Goal: Information Seeking & Learning: Learn about a topic

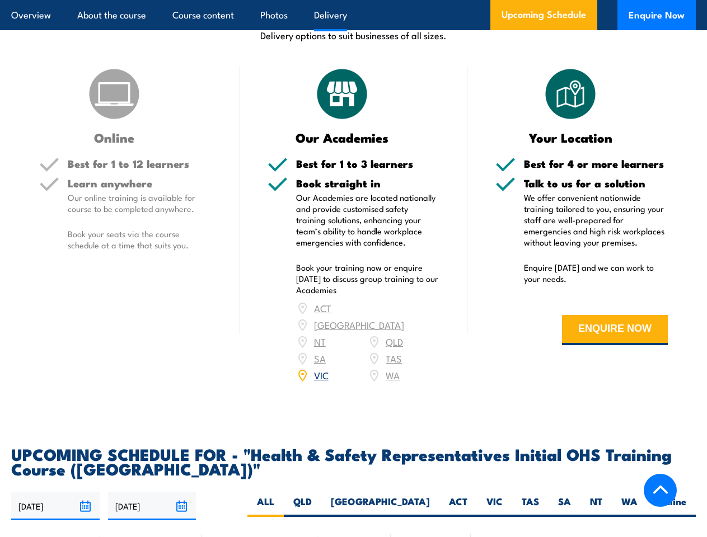
click at [353, 0] on article "Overview About the course Course content Photos Delivery Upcoming Schedule Enqu…" at bounding box center [353, 15] width 684 height 30
click at [55, 492] on input "[DATE]" at bounding box center [55, 506] width 88 height 29
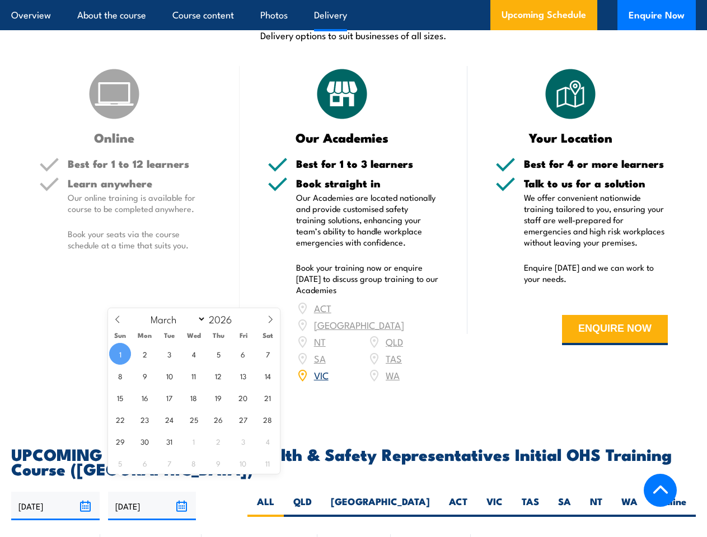
click at [152, 492] on input "[DATE]" at bounding box center [152, 506] width 88 height 29
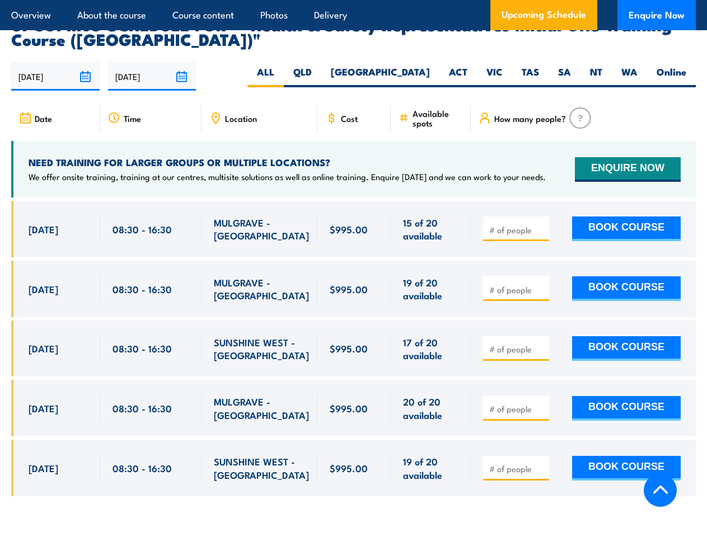
click at [353, 0] on article "Overview About the course Course content Photos Delivery Upcoming Schedule Enqu…" at bounding box center [353, 15] width 684 height 30
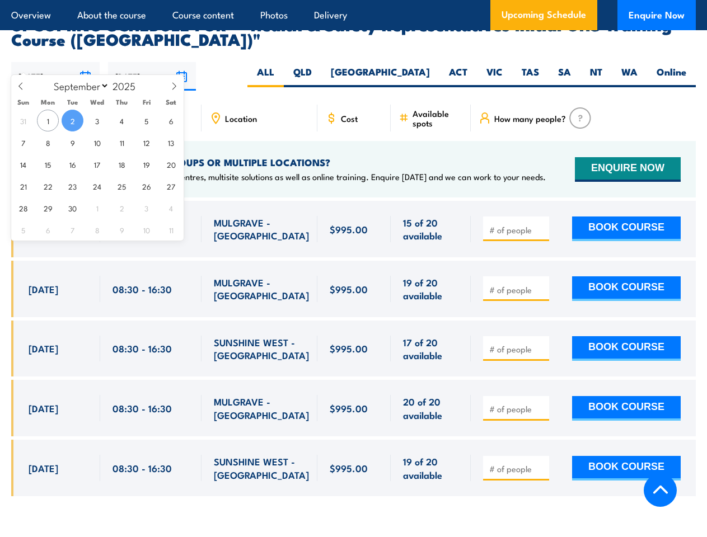
click at [55, 62] on input "[DATE]" at bounding box center [55, 76] width 88 height 29
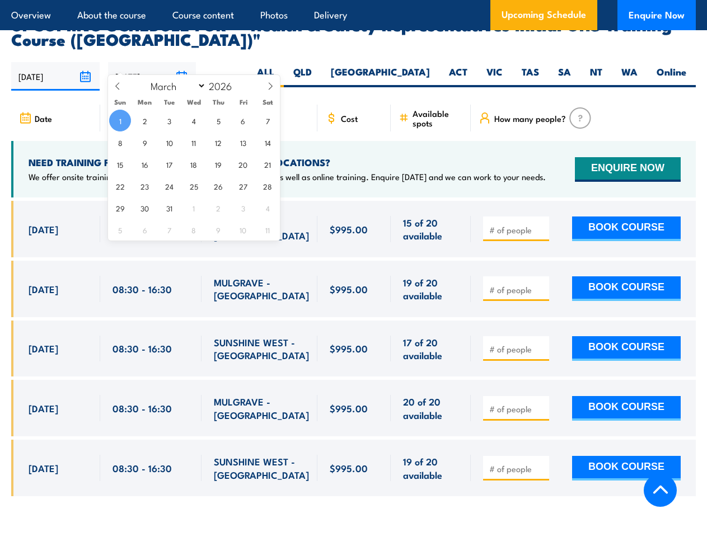
click at [152, 62] on input "[DATE]" at bounding box center [152, 76] width 88 height 29
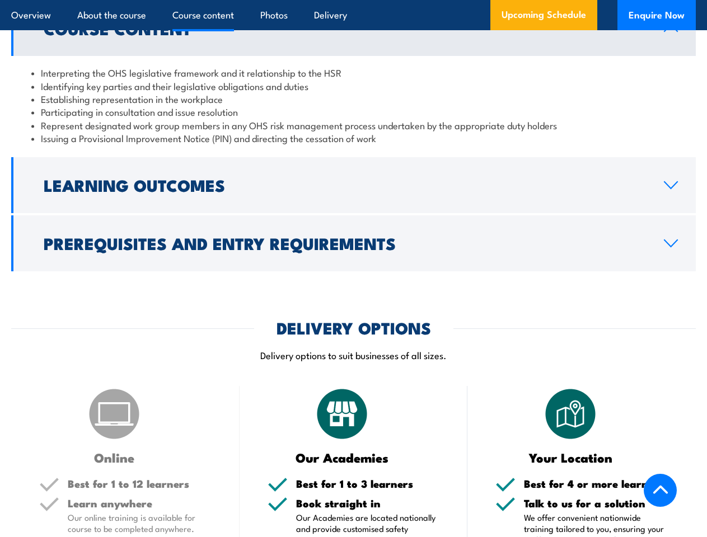
click at [353, 0] on article "Overview About the course Course content Photos Delivery Upcoming Schedule Enqu…" at bounding box center [353, 15] width 684 height 30
click at [353, 185] on h2 "Learning Outcomes" at bounding box center [345, 184] width 602 height 15
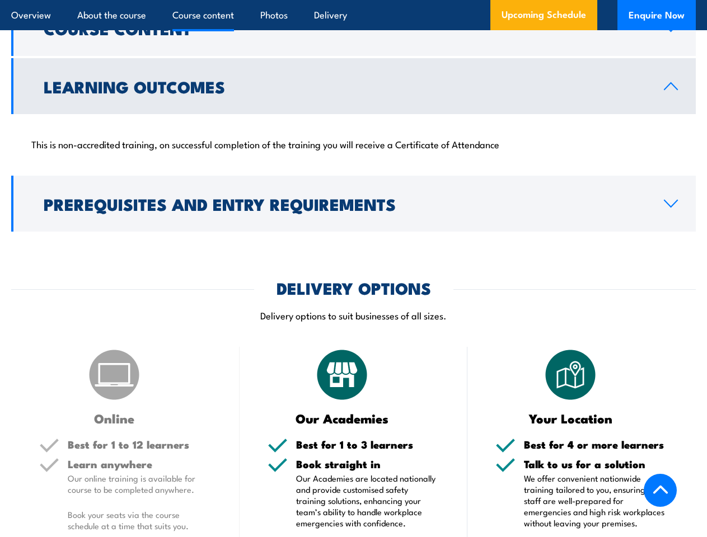
click at [353, 243] on div "COURSES > Work Health & Safety Training (WHS) Health & Safety Representatives I…" at bounding box center [353, 411] width 707 height 3219
